Goal: Information Seeking & Learning: Check status

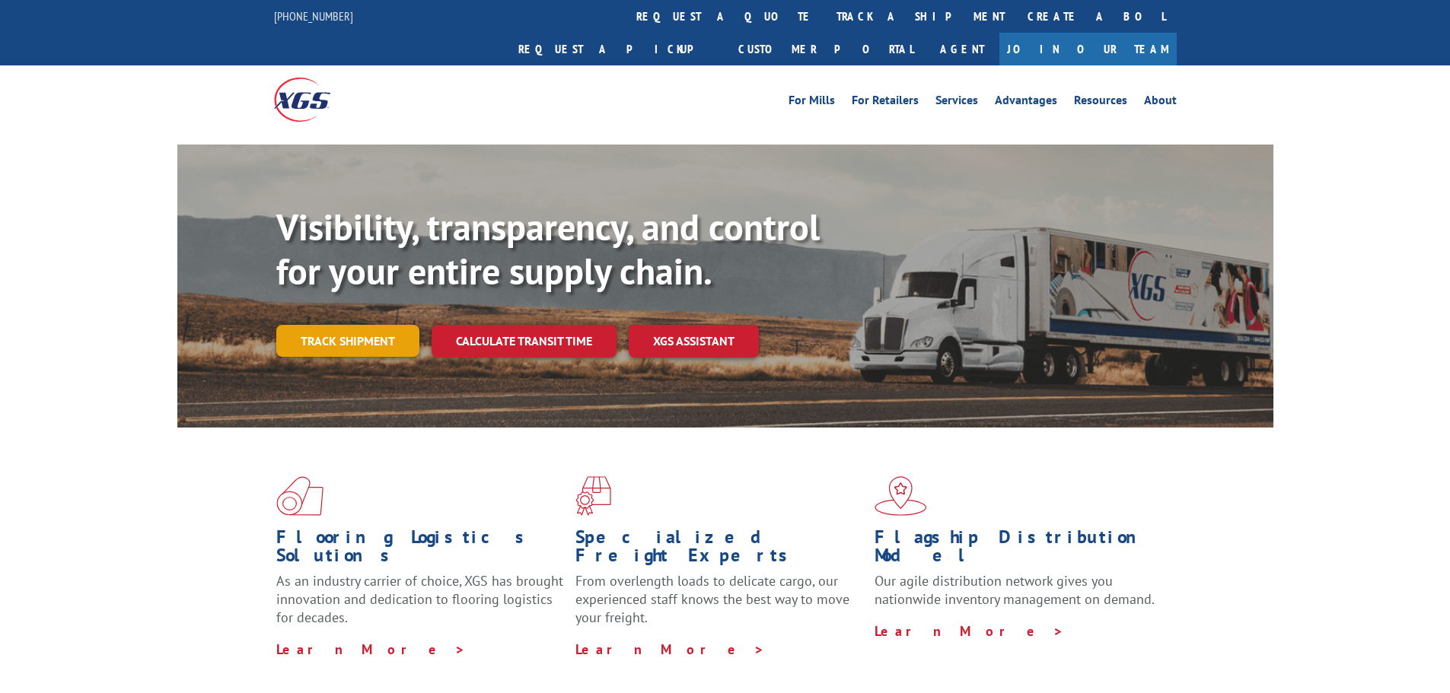
click at [371, 325] on link "Track shipment" at bounding box center [347, 341] width 143 height 32
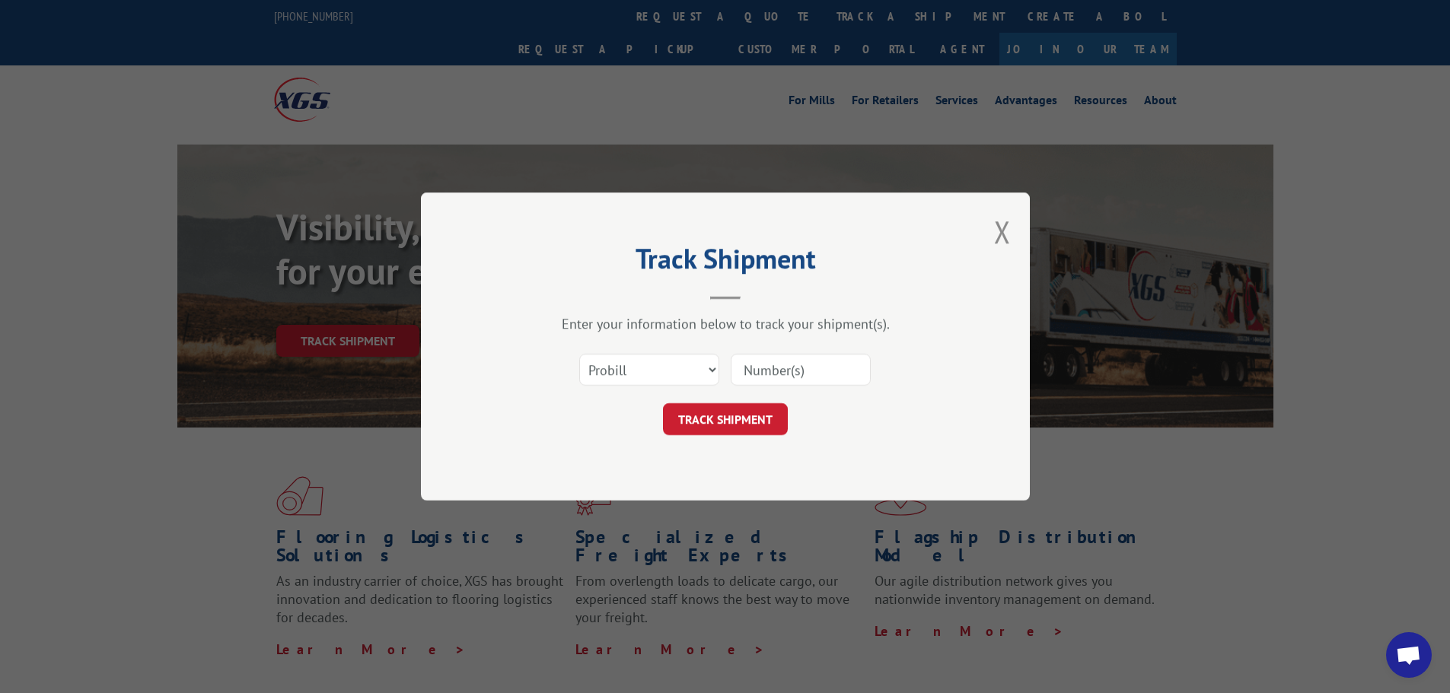
click at [758, 370] on input at bounding box center [801, 370] width 140 height 32
paste input "17477446"
type input "17477446"
click at [731, 428] on button "TRACK SHIPMENT" at bounding box center [725, 419] width 125 height 32
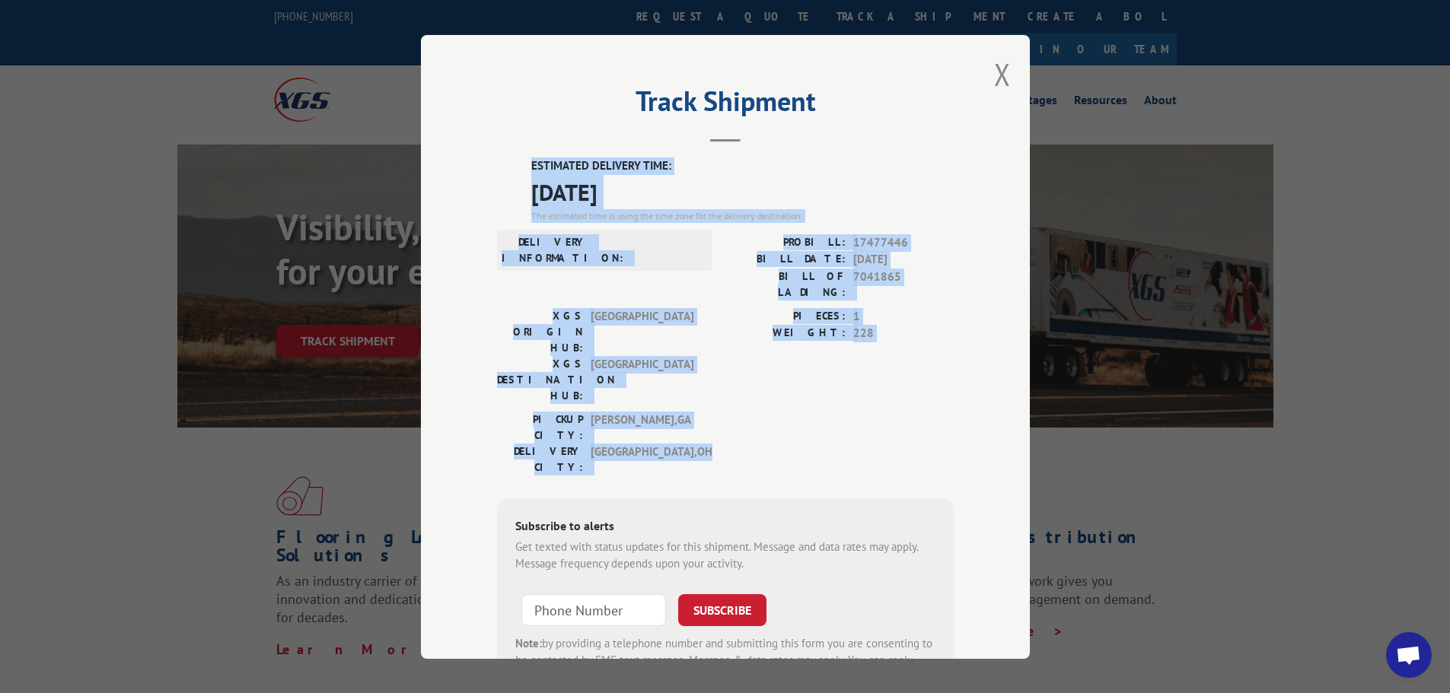
drag, startPoint x: 516, startPoint y: 163, endPoint x: 884, endPoint y: 371, distance: 422.3
click at [884, 371] on div "ESTIMATED DELIVERY TIME: [DATE] The estimated time is using the time zone for t…" at bounding box center [725, 431] width 457 height 547
copy div "ESTIMATED DELIVERY TIME: [DATE] The estimated time is using the time zone for t…"
click at [973, 321] on div "Track Shipment ESTIMATED DELIVERY TIME: [DATE] The estimated time is using the …" at bounding box center [725, 347] width 609 height 624
click at [994, 78] on button "Close modal" at bounding box center [1002, 74] width 17 height 40
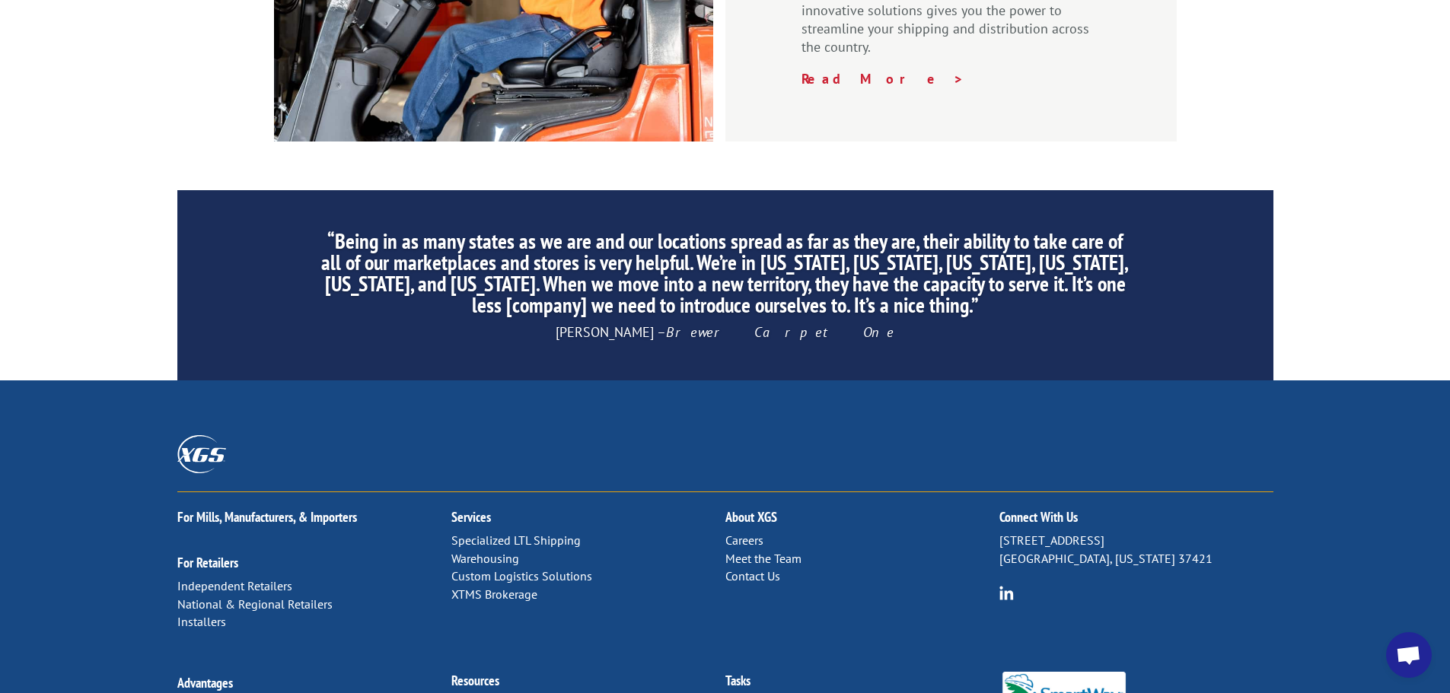
scroll to position [2283, 0]
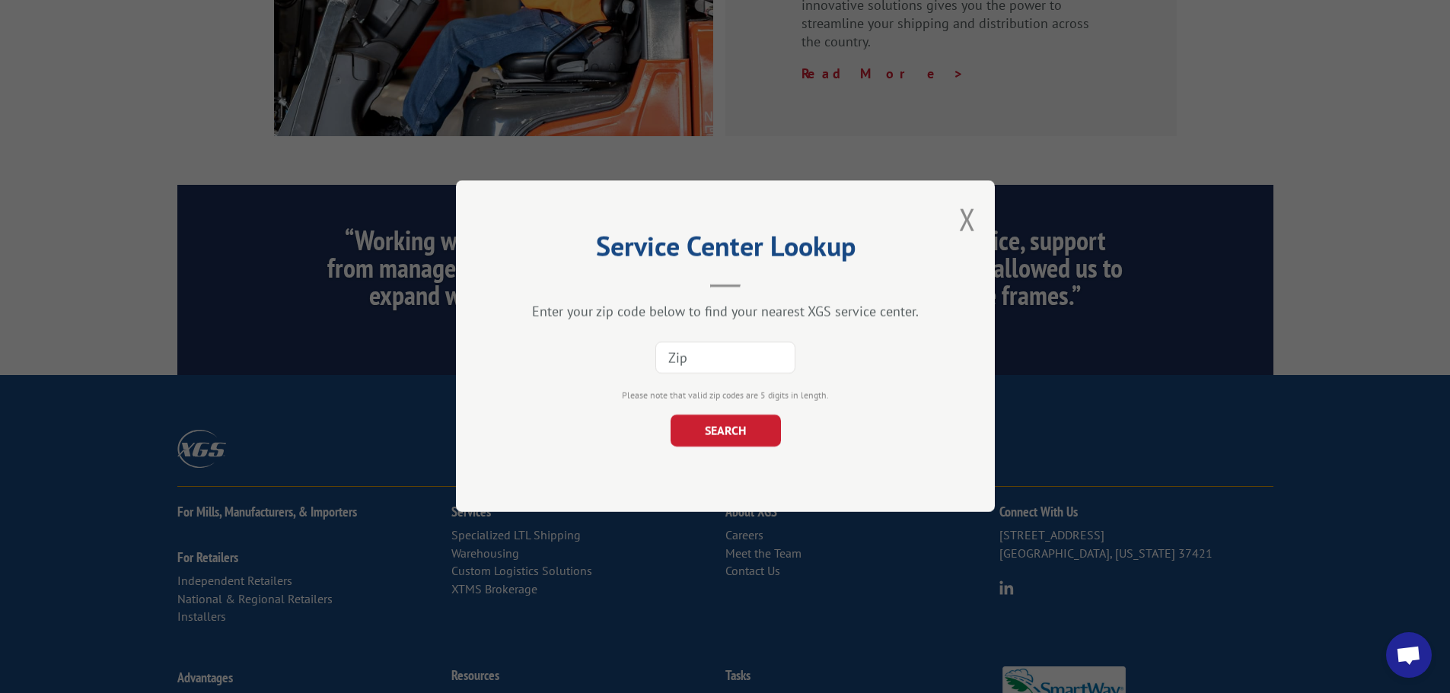
click at [702, 368] on input at bounding box center [725, 358] width 140 height 32
type input "44141"
click at [747, 428] on button "SEARCH" at bounding box center [725, 432] width 110 height 32
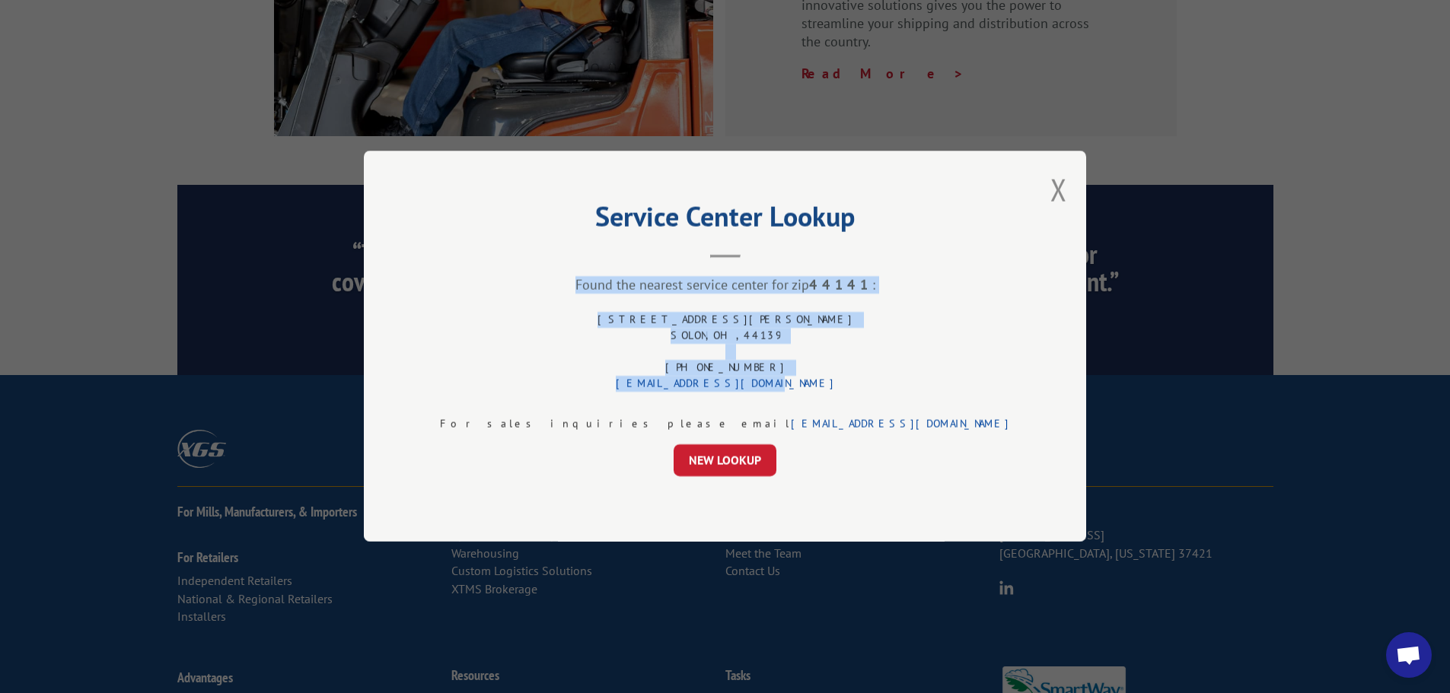
drag, startPoint x: 587, startPoint y: 281, endPoint x: 786, endPoint y: 390, distance: 227.2
click at [786, 390] on div "Service Center Lookup Found the nearest service center for zip 44141 : [STREET_…" at bounding box center [725, 346] width 722 height 391
copy div "Found the nearest service center for zip 44141 : [STREET_ADDRESS][PERSON_NAME] …"
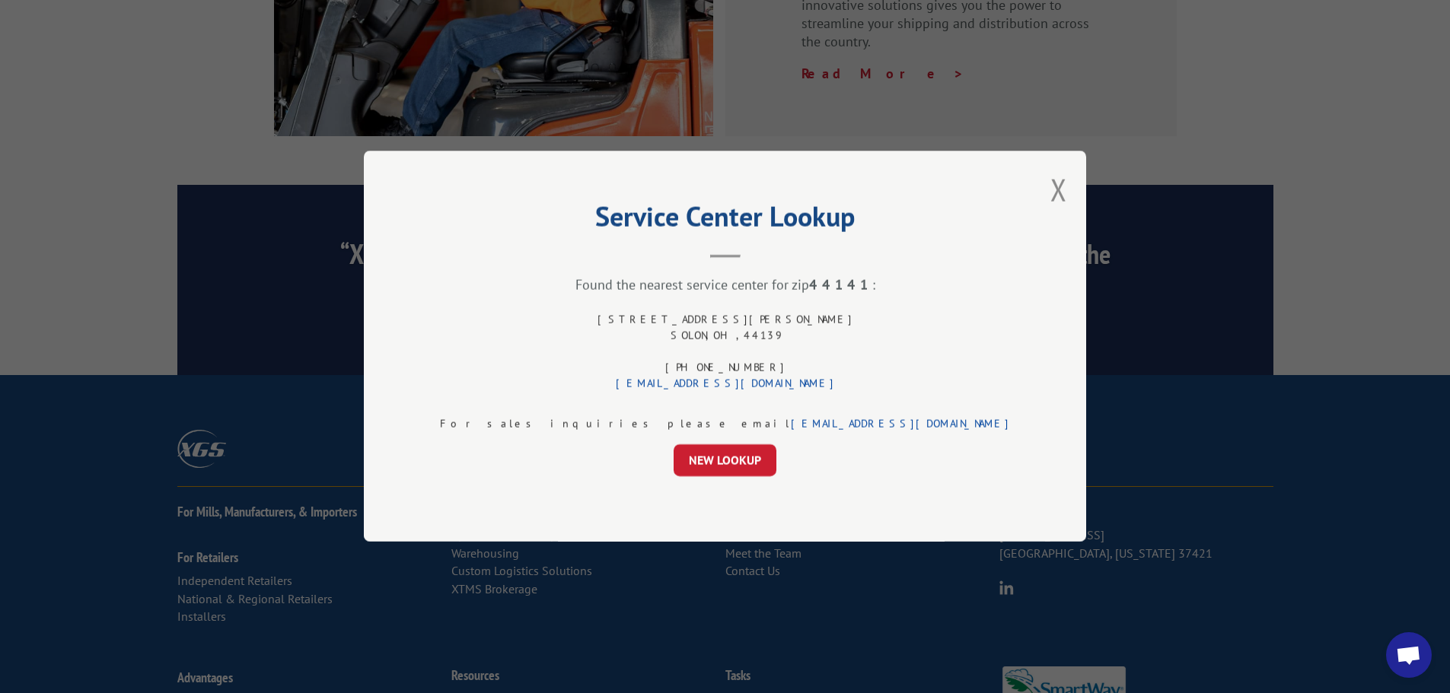
click at [884, 235] on div "Service Center Lookup Found the nearest service center for zip 44141 : [STREET_…" at bounding box center [725, 346] width 722 height 391
click at [1050, 193] on button "Close modal" at bounding box center [1058, 190] width 17 height 40
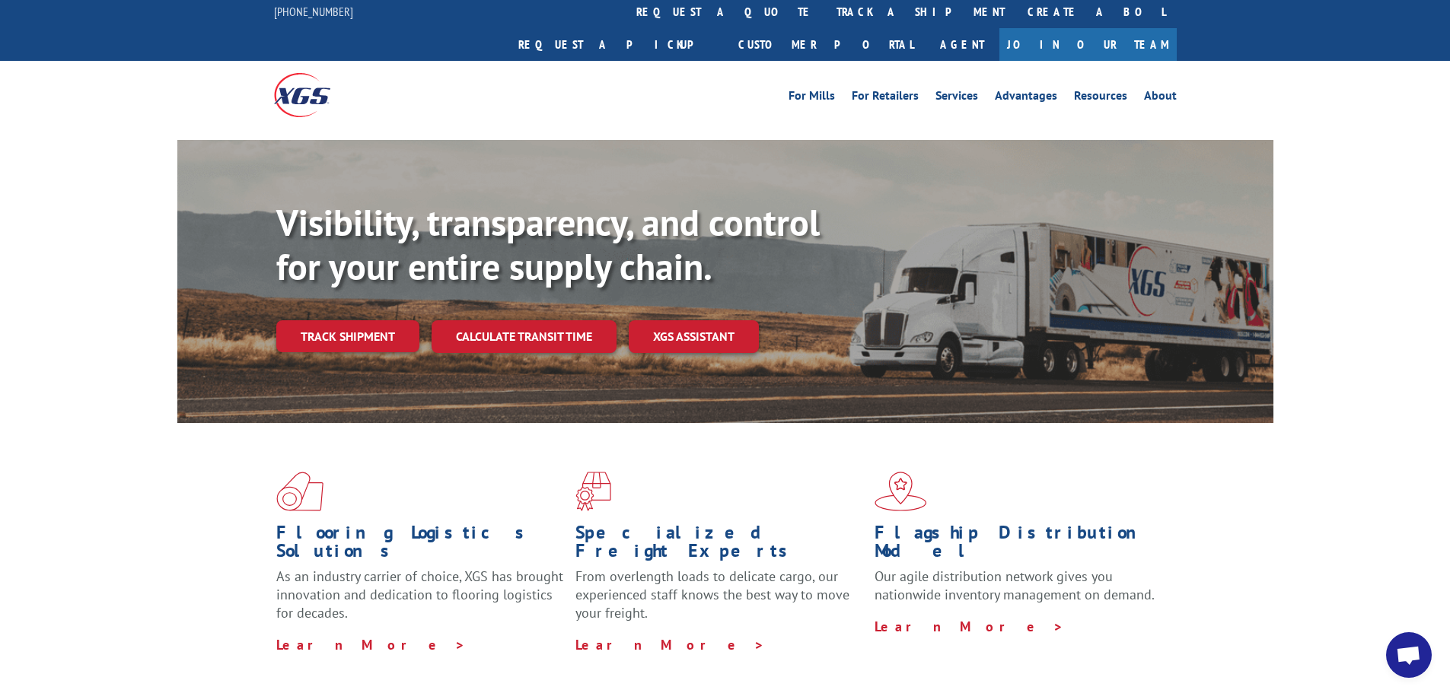
scroll to position [0, 0]
